Goal: Find specific page/section: Find specific page/section

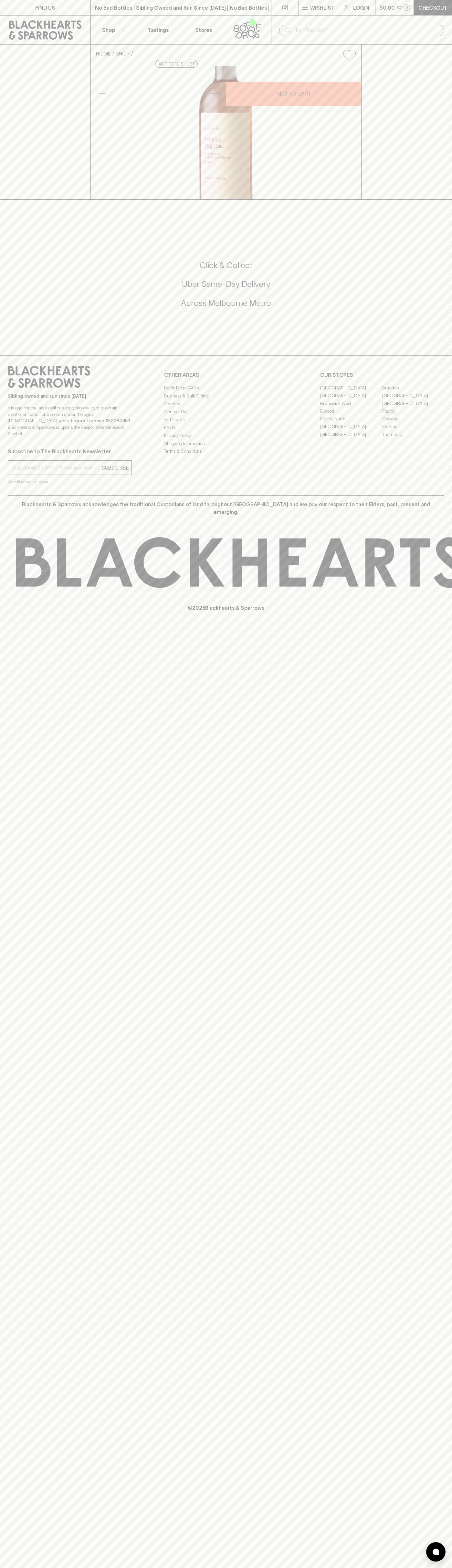
click at [49, 12] on link "FIND US" at bounding box center [45, 7] width 90 height 15
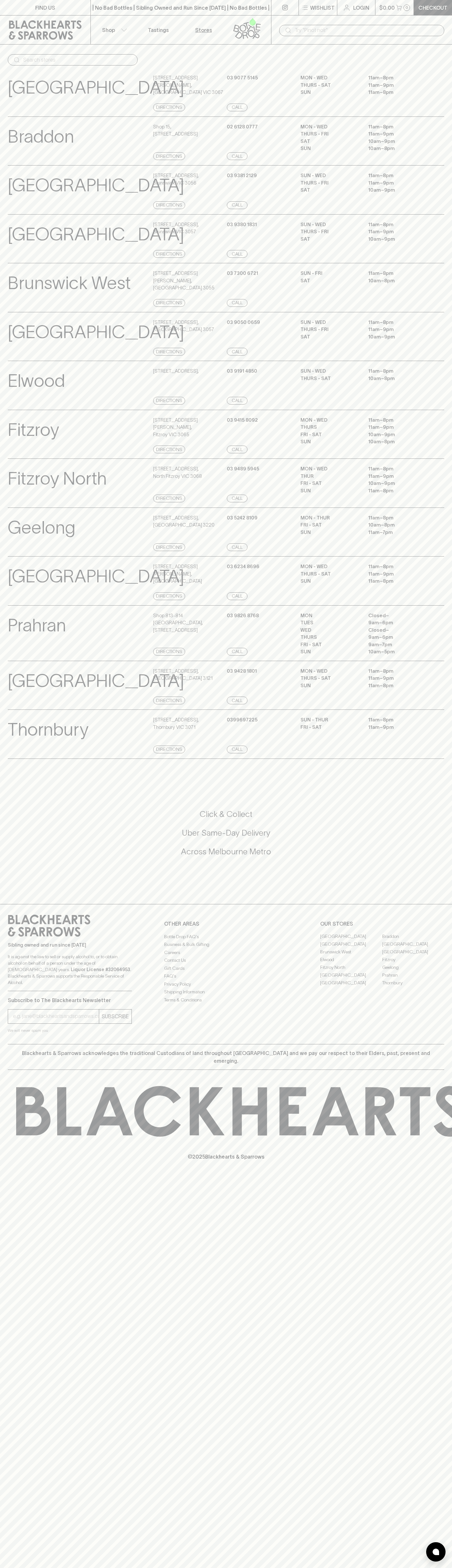
click at [443, 75] on div "MON - WED 11am – 8pm THURS - SAT 11am – 9pm SUN 11am – 8pm" at bounding box center [372, 93] width 144 height 37
click at [89, 1567] on html "FIND US | No Bad Bottles | Sibling Owned and Run Since [DATE] | No Bad Bottles …" at bounding box center [226, 784] width 452 height 1568
click at [26, 1259] on div "FIND US | No Bad Bottles | Sibling Owned and Run Since [DATE] | No Bad Bottles …" at bounding box center [226, 784] width 452 height 1568
